Goal: Information Seeking & Learning: Check status

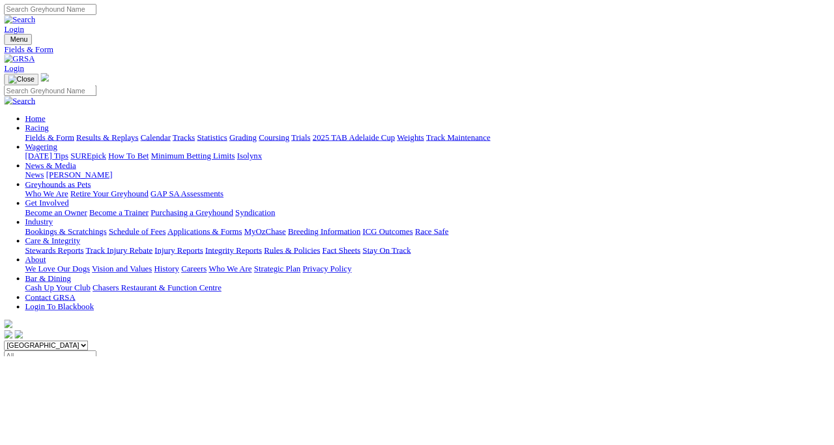
click at [213, 166] on link "Calendar" at bounding box center [194, 171] width 38 height 11
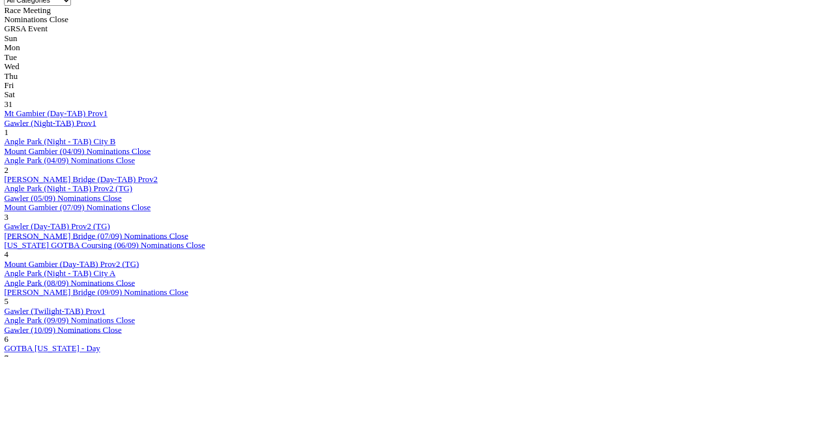
scroll to position [621, 0]
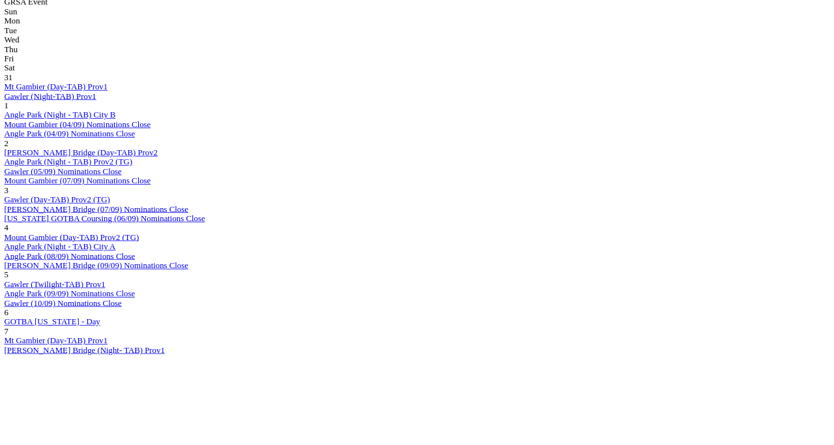
scroll to position [697, 0]
